Goal: Communication & Community: Answer question/provide support

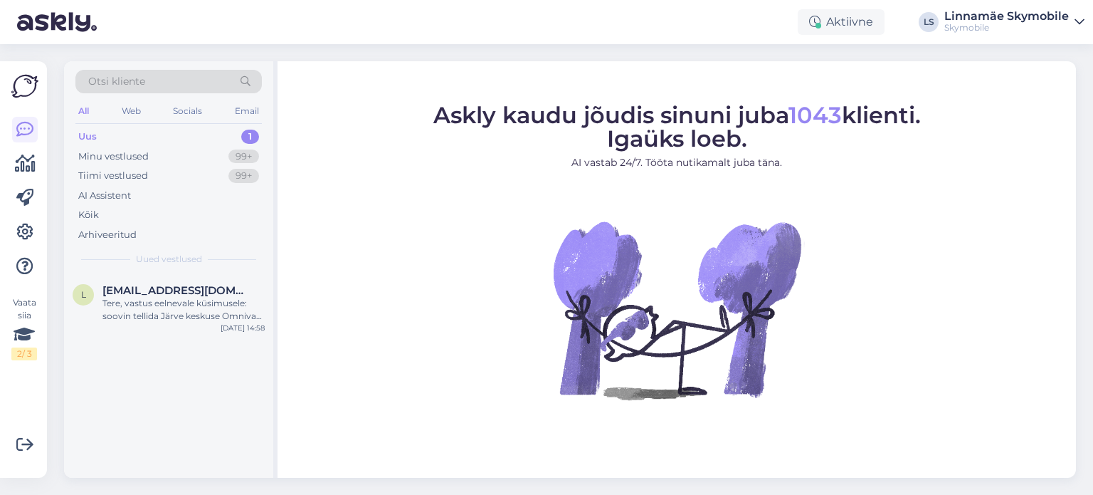
click at [83, 136] on div "Uus" at bounding box center [87, 137] width 19 height 14
click at [145, 156] on div "Minu vestlused" at bounding box center [113, 156] width 70 height 14
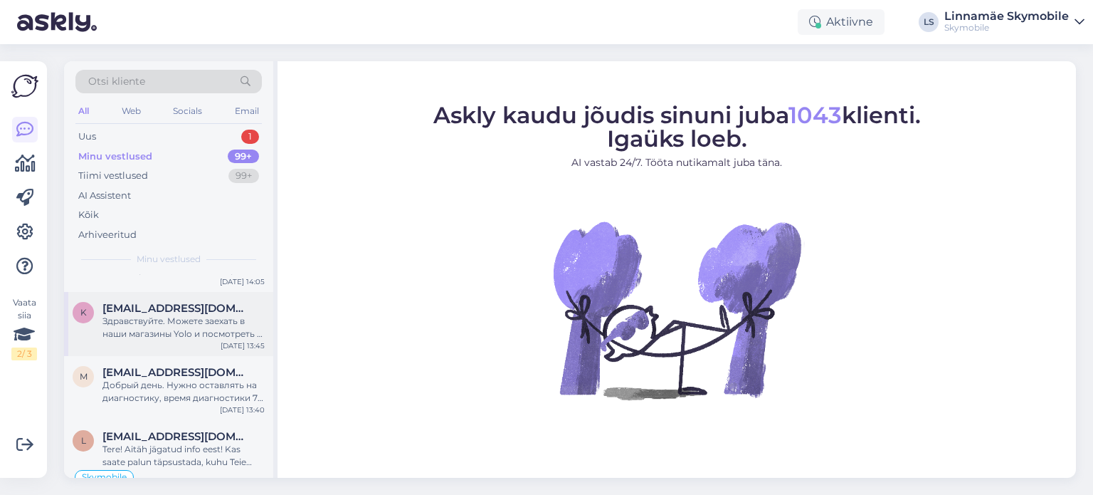
scroll to position [71, 0]
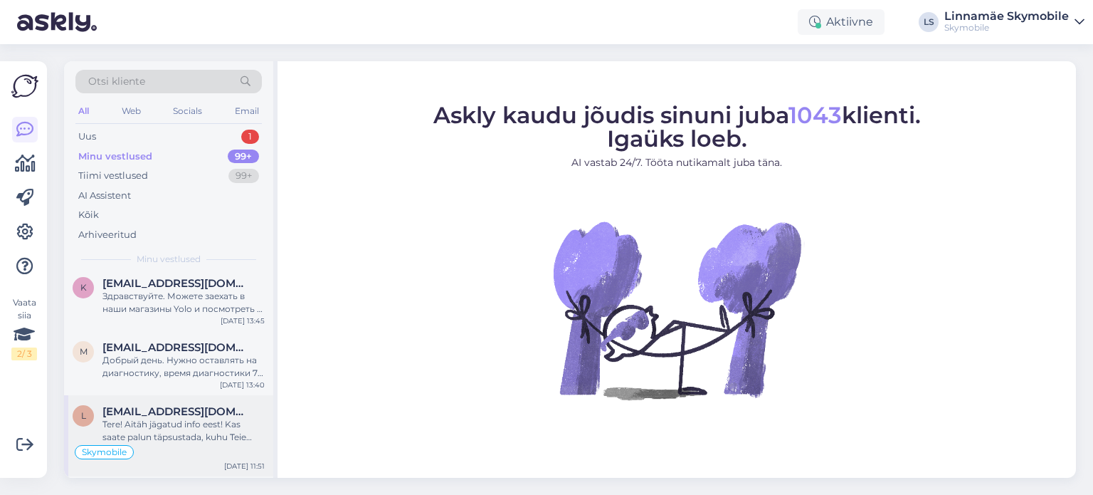
click at [184, 414] on span "[EMAIL_ADDRESS][DOMAIN_NAME]" at bounding box center [176, 411] width 148 height 13
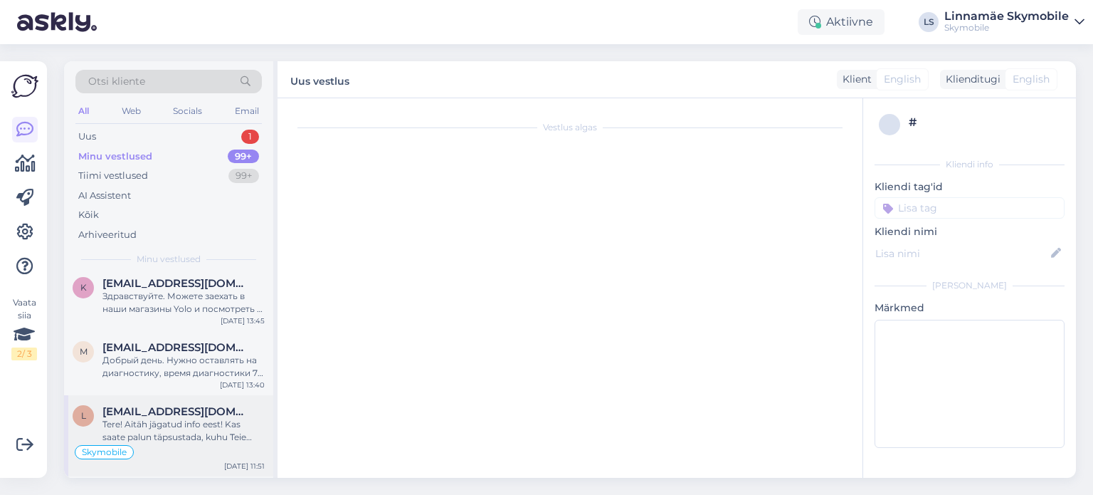
scroll to position [75, 0]
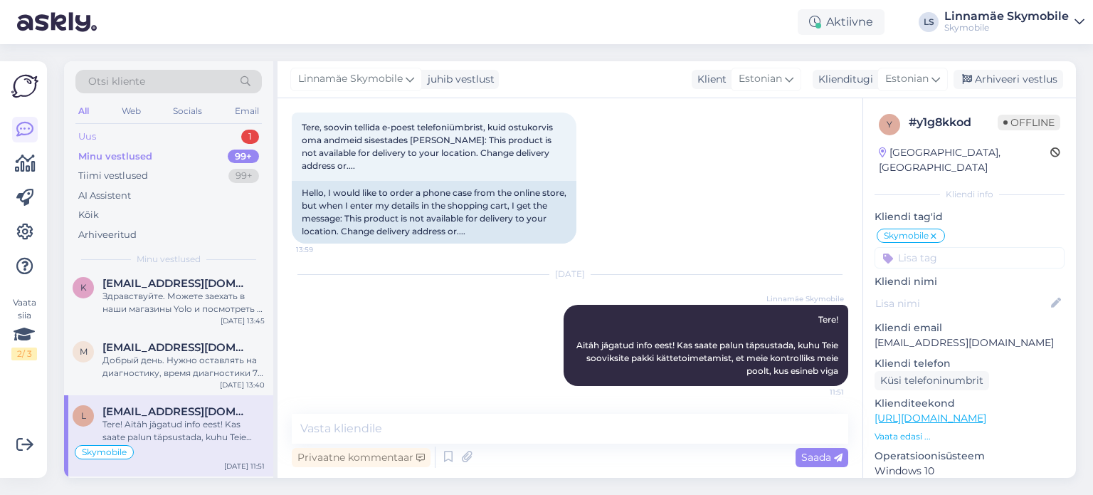
click at [137, 139] on div "Uus 1" at bounding box center [168, 137] width 186 height 20
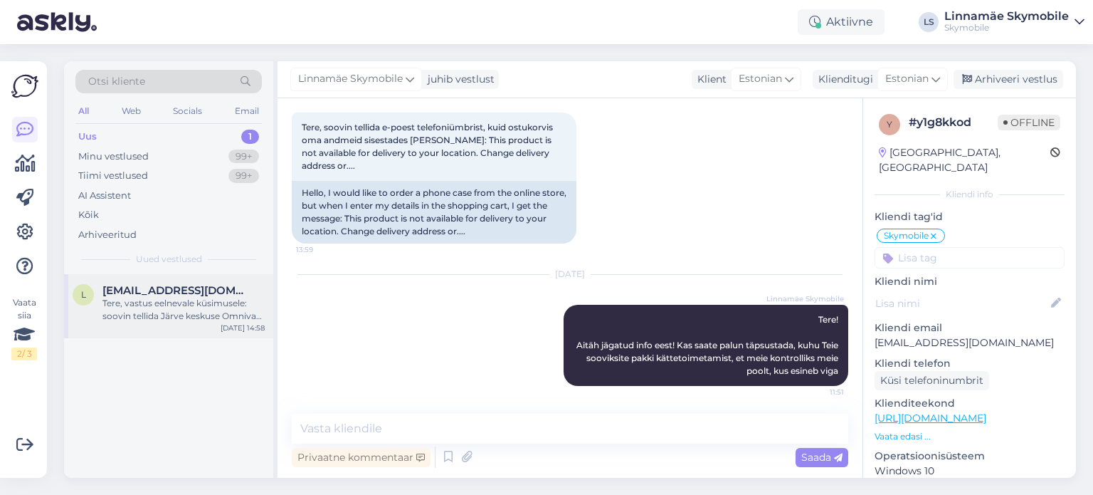
click at [177, 317] on div "Tere, vastus eelnevale küsimusele: soovin tellida Järve keskuse Omniva pakiauto…" at bounding box center [183, 310] width 162 height 26
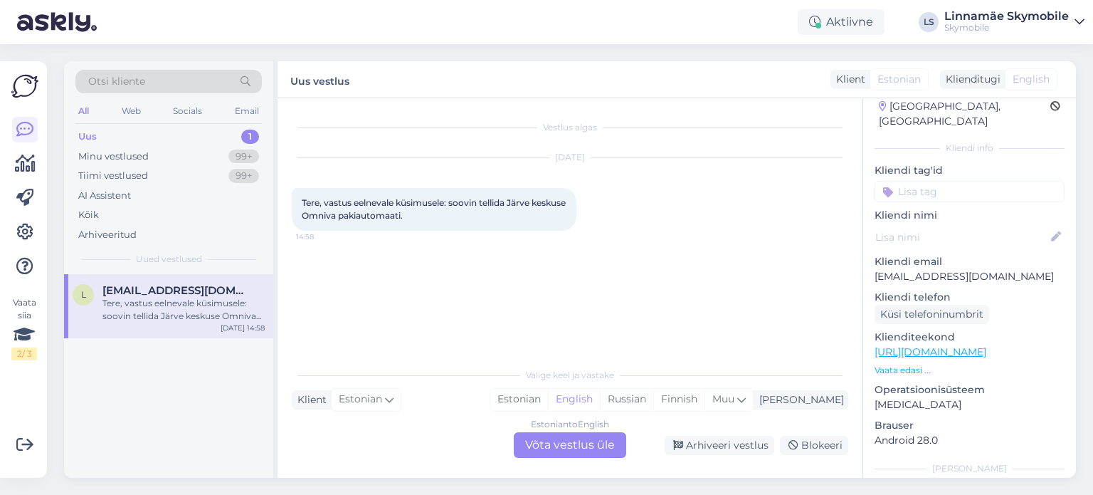
scroll to position [71, 0]
